Goal: Information Seeking & Learning: Learn about a topic

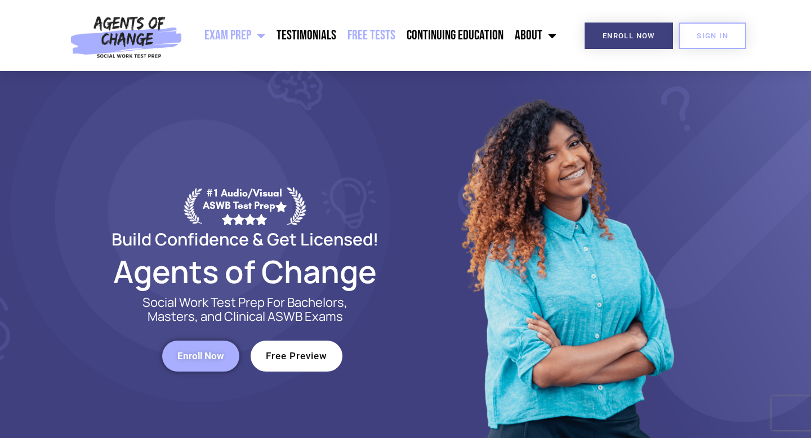
click at [386, 35] on link "Free Tests" at bounding box center [371, 35] width 59 height 28
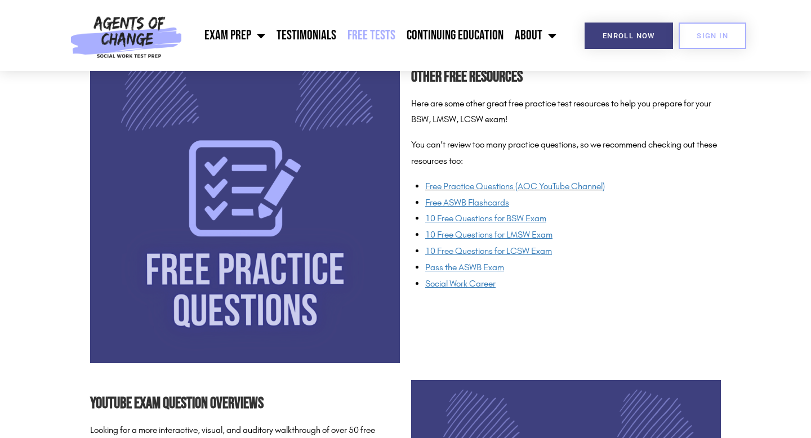
scroll to position [875, 0]
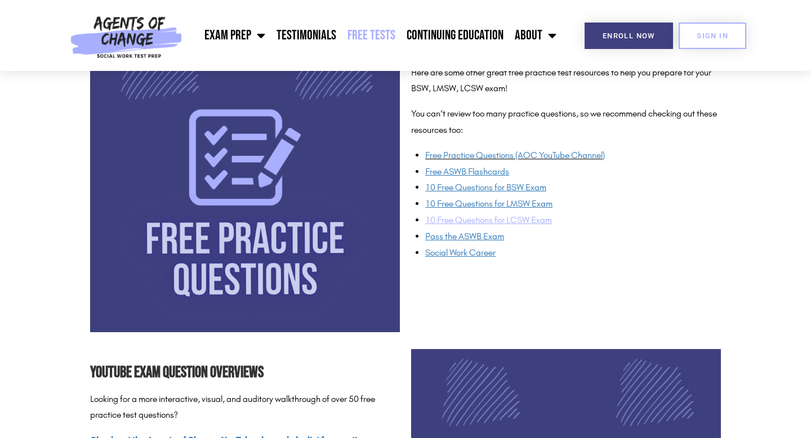
click at [487, 221] on span "10 Free Questions for LCSW Exam" at bounding box center [488, 219] width 127 height 11
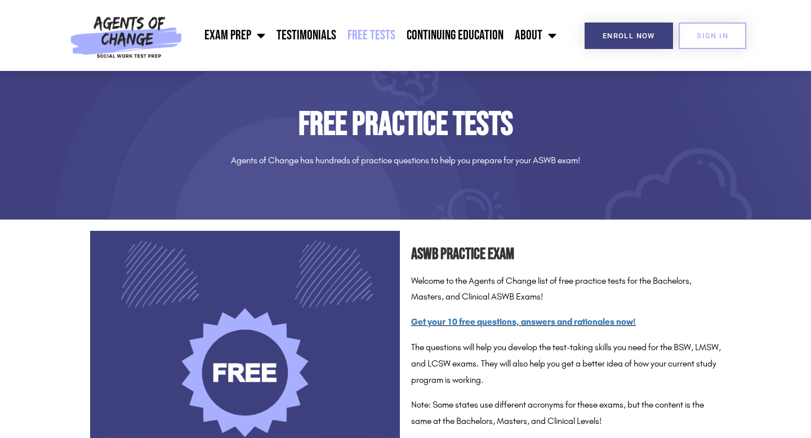
scroll to position [0, 0]
